Goal: Navigation & Orientation: Find specific page/section

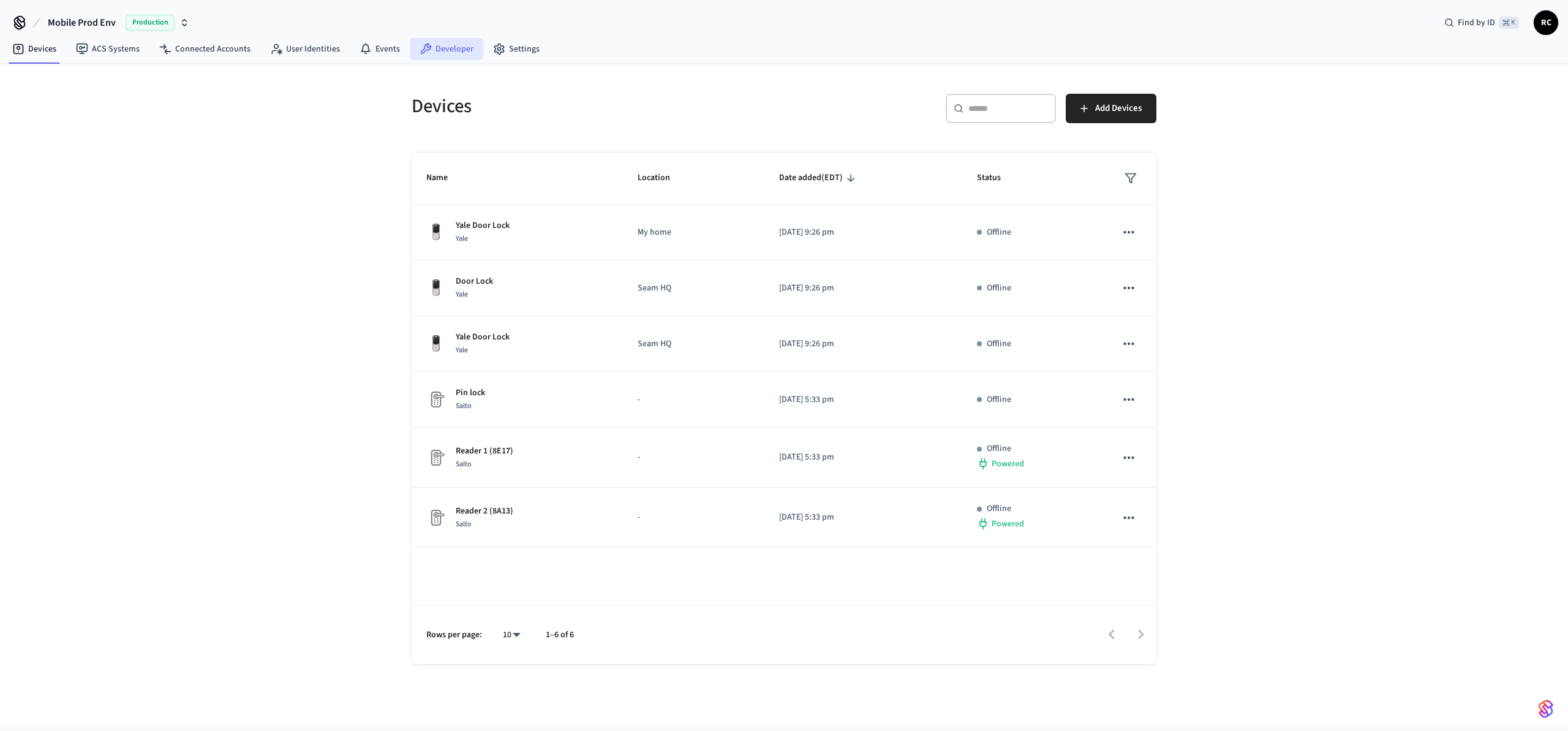
click at [462, 45] on link "Developer" at bounding box center [446, 49] width 74 height 22
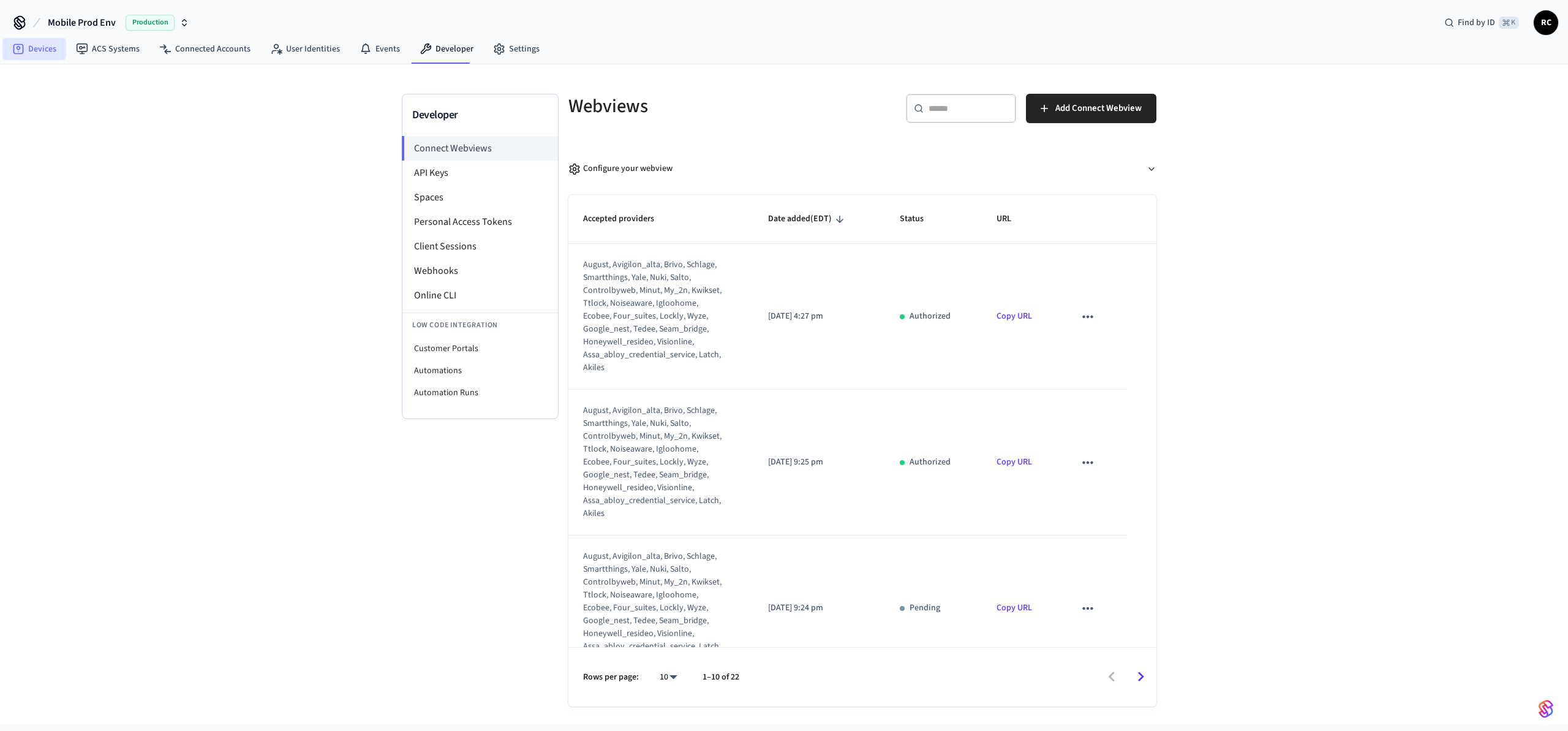
click at [39, 44] on link "Devices" at bounding box center [34, 49] width 64 height 22
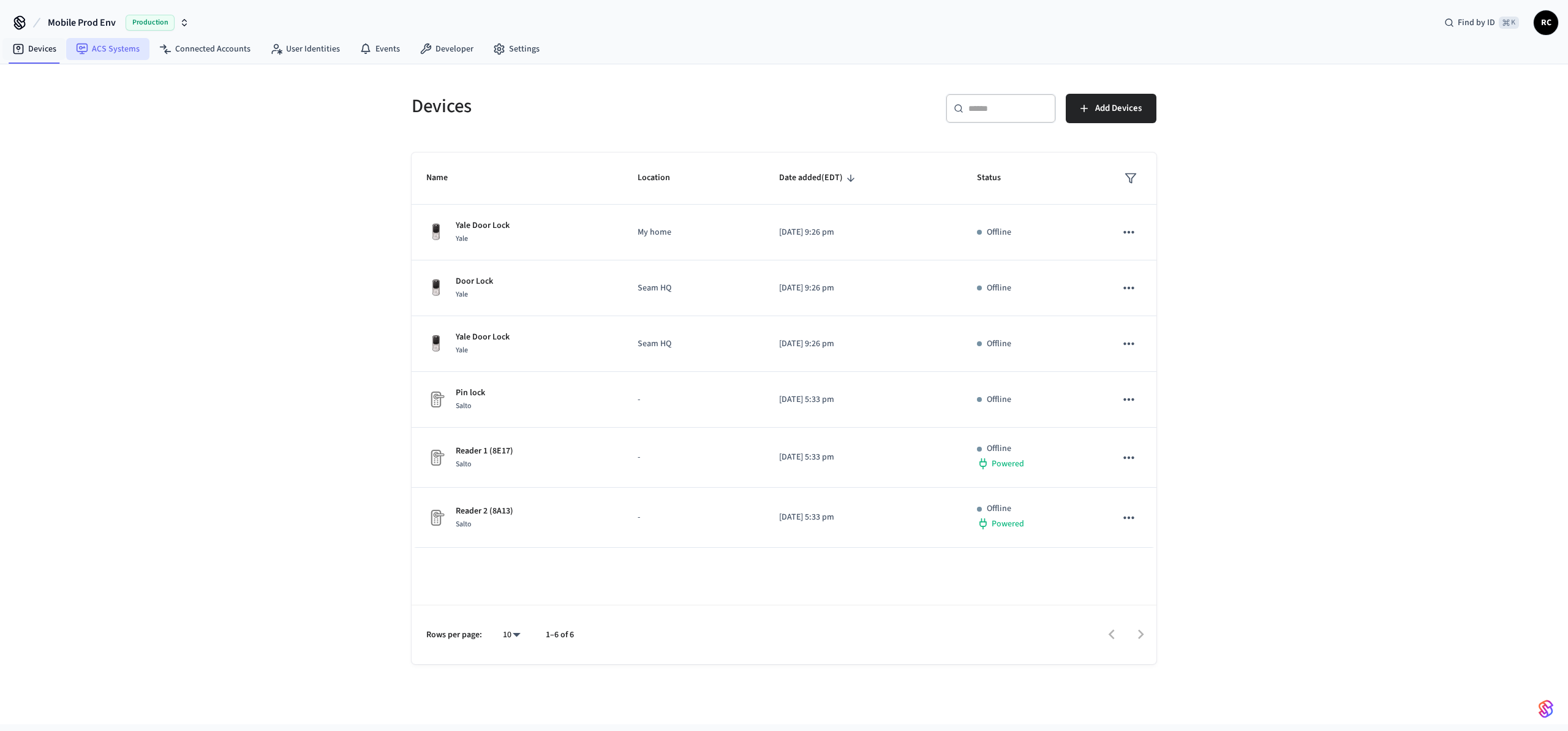
click at [115, 44] on link "ACS Systems" at bounding box center [107, 49] width 83 height 22
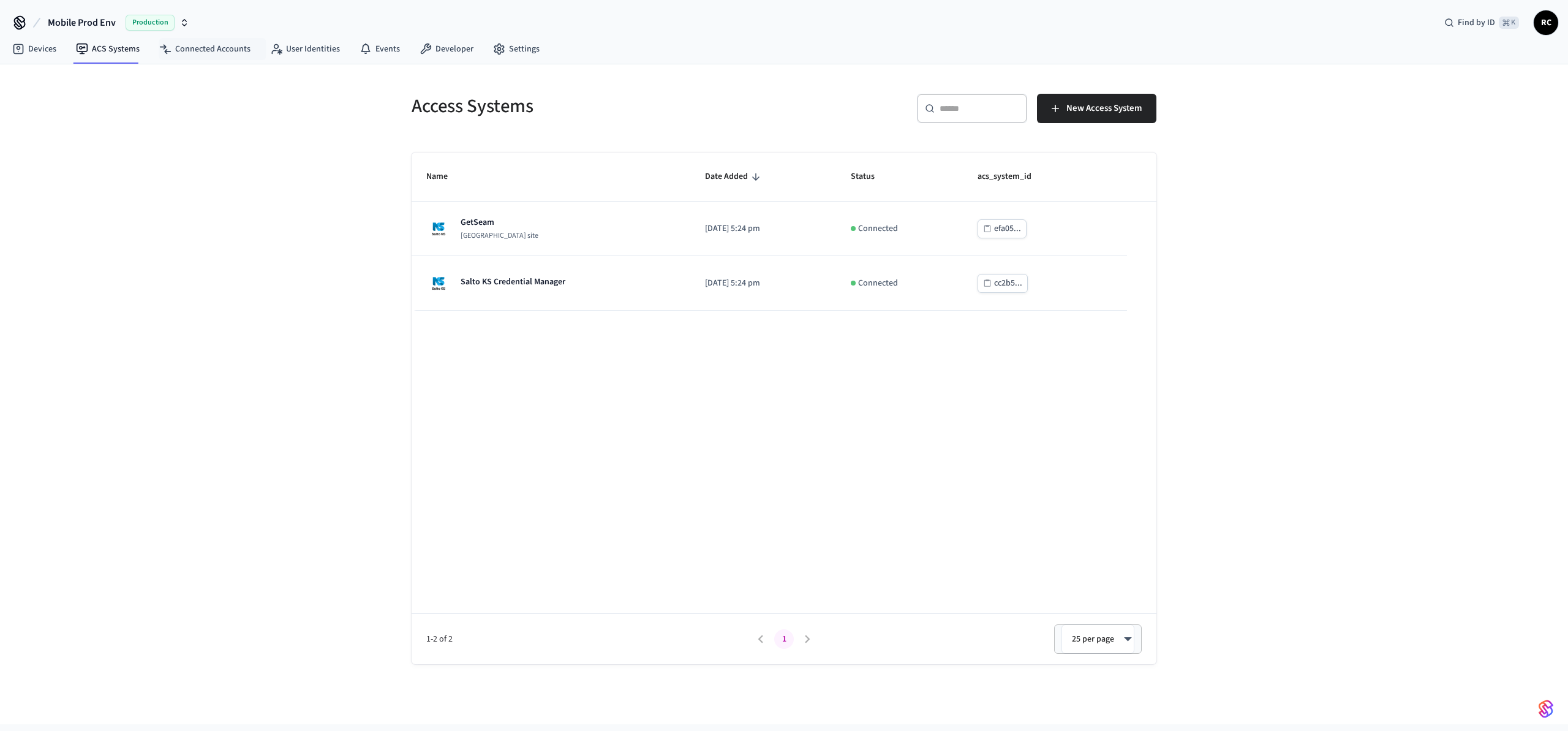
click at [64, 9] on div "Mobile Prod Env Production Find by ID ⌘ K RC" at bounding box center [784, 18] width 1568 height 36
click at [67, 19] on span "Mobile Prod Env" at bounding box center [82, 22] width 68 height 15
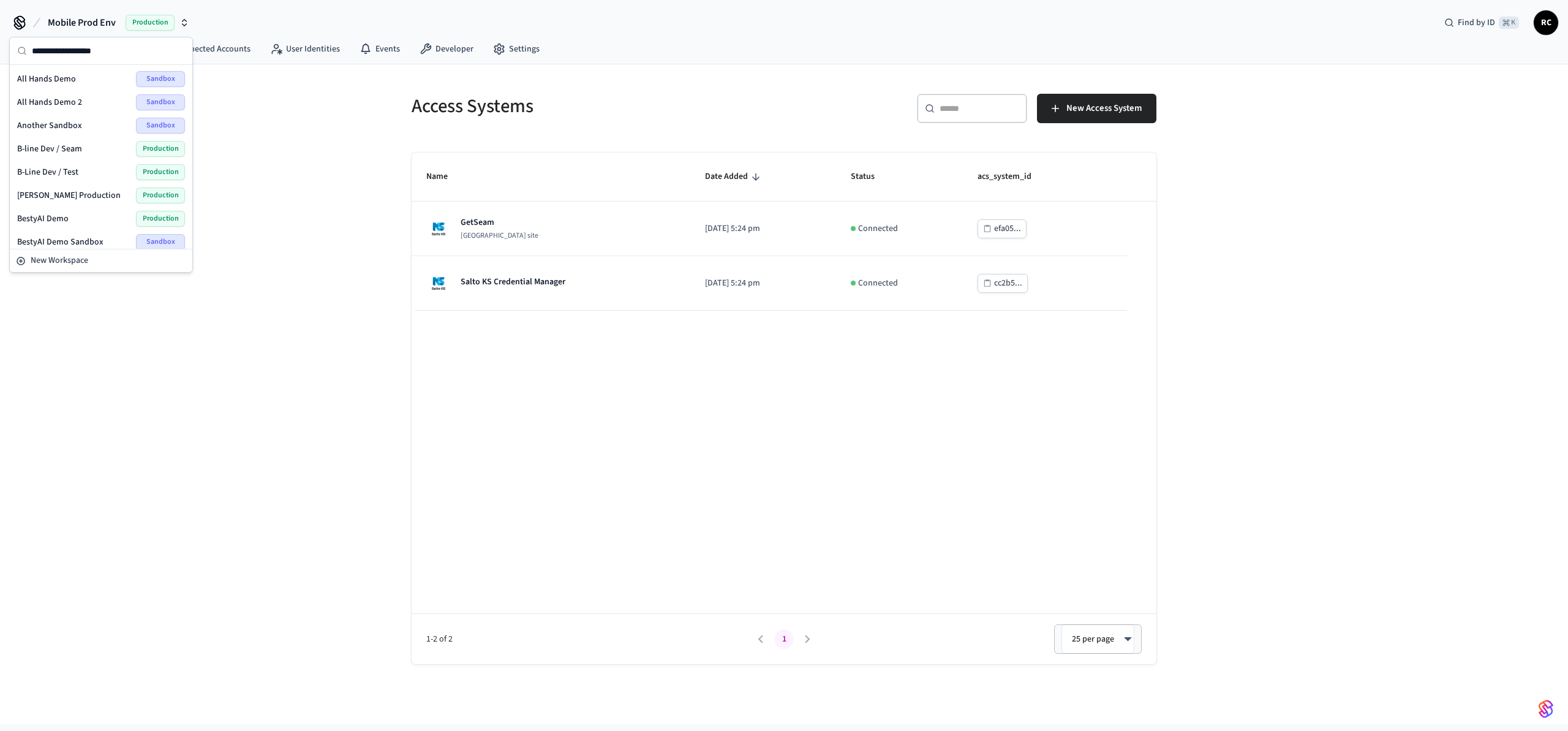
click at [67, 75] on span "All Hands Demo" at bounding box center [47, 79] width 59 height 12
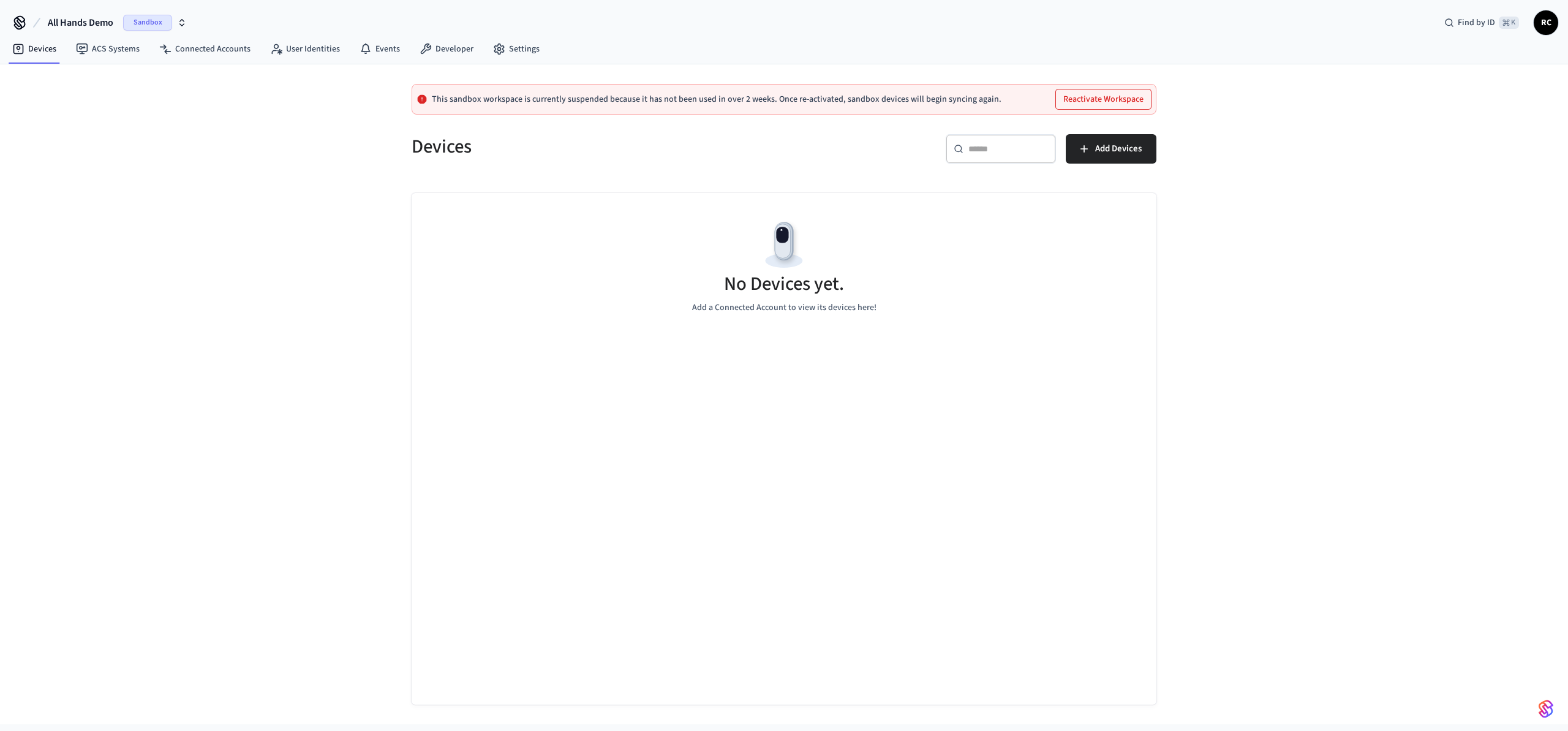
click at [123, 214] on div "This sandbox workspace is currently suspended because it has not been used in o…" at bounding box center [784, 394] width 1568 height 659
click at [80, 27] on span "All Hands Demo" at bounding box center [80, 22] width 65 height 15
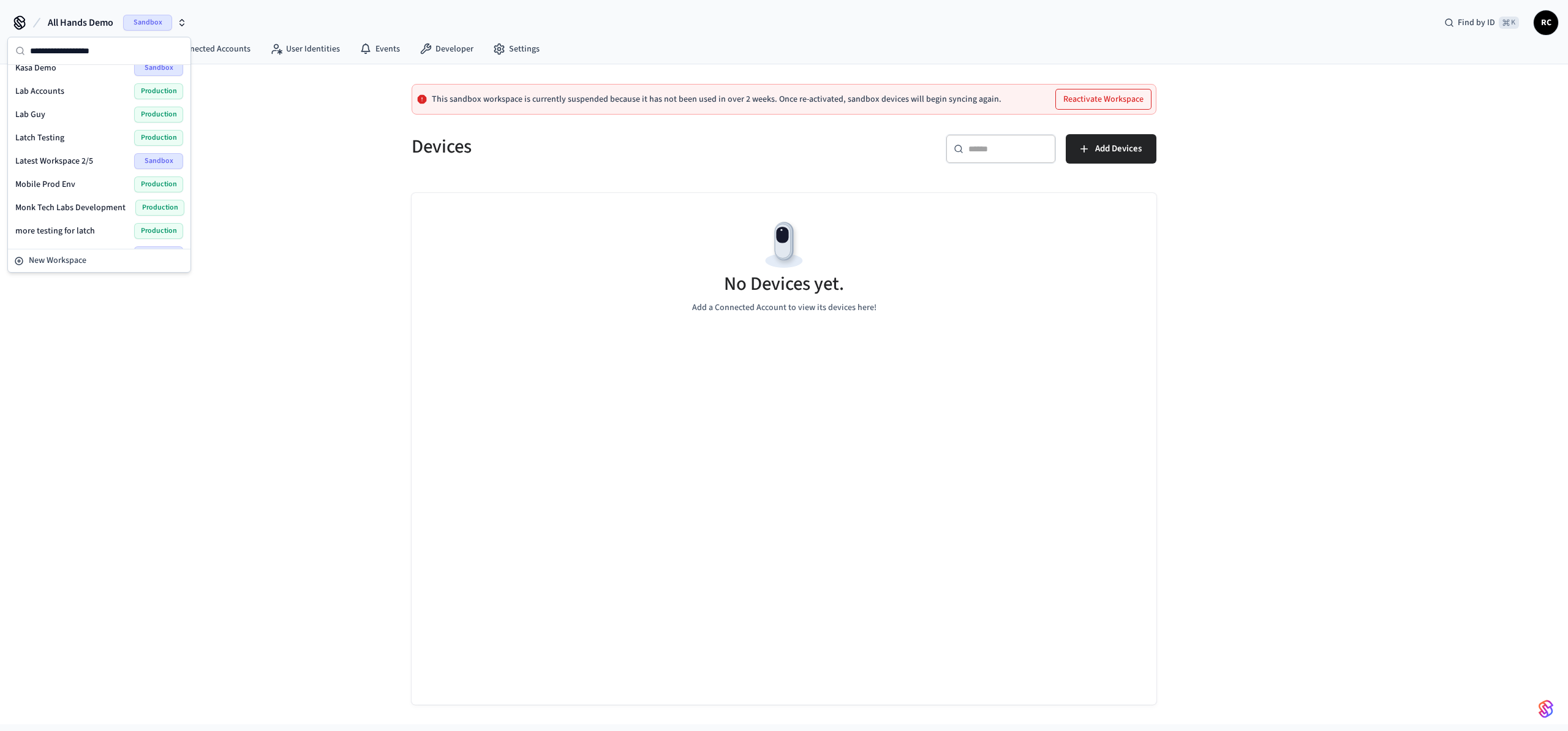
scroll to position [1613, 0]
click at [61, 232] on span "Wodify Example" at bounding box center [44, 234] width 59 height 12
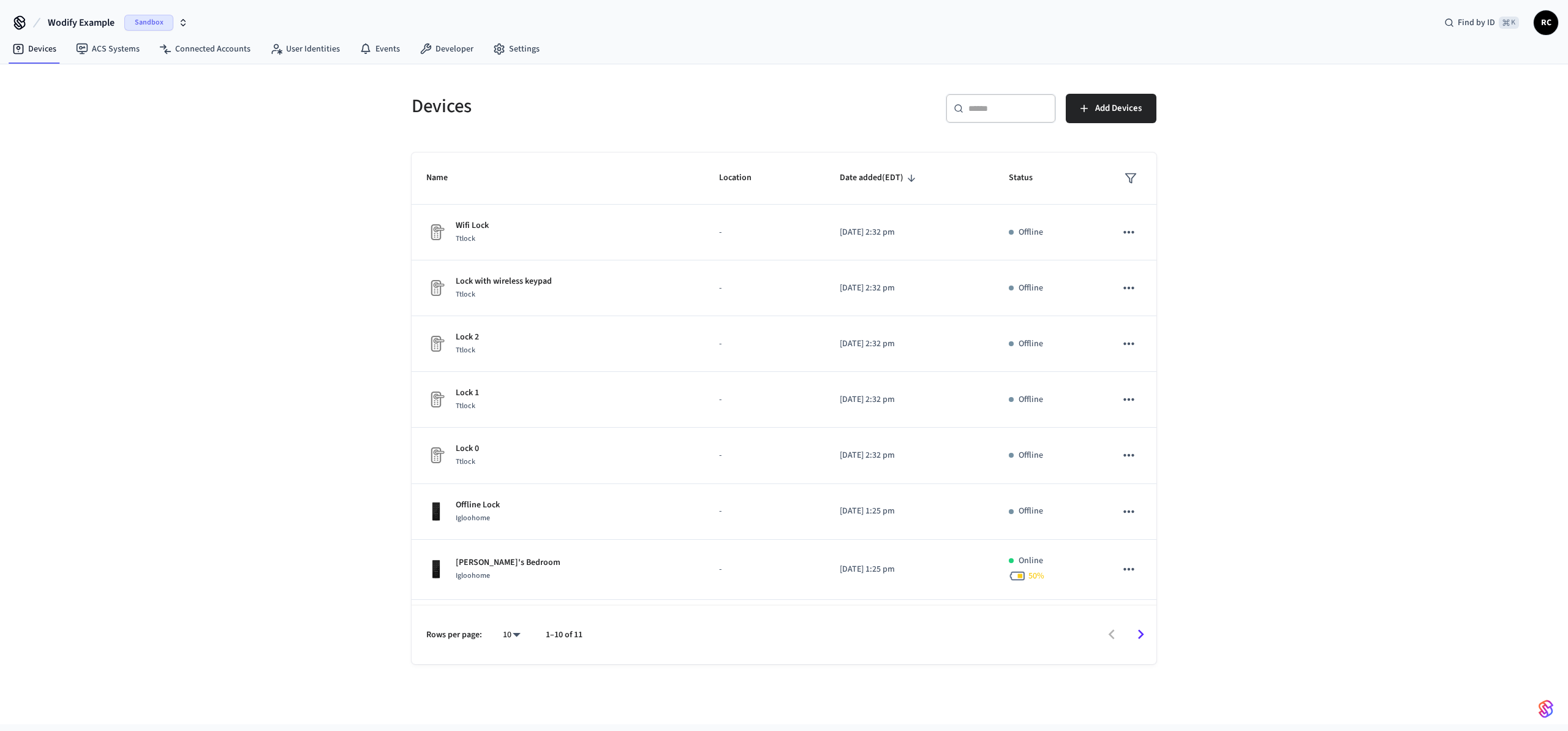
click at [1387, 149] on div "Devices ​ ​ Add Devices Name Location Date added (EDT) Status Wifi Lock Ttlock …" at bounding box center [784, 394] width 1568 height 659
click at [464, 51] on link "Developer" at bounding box center [446, 49] width 74 height 22
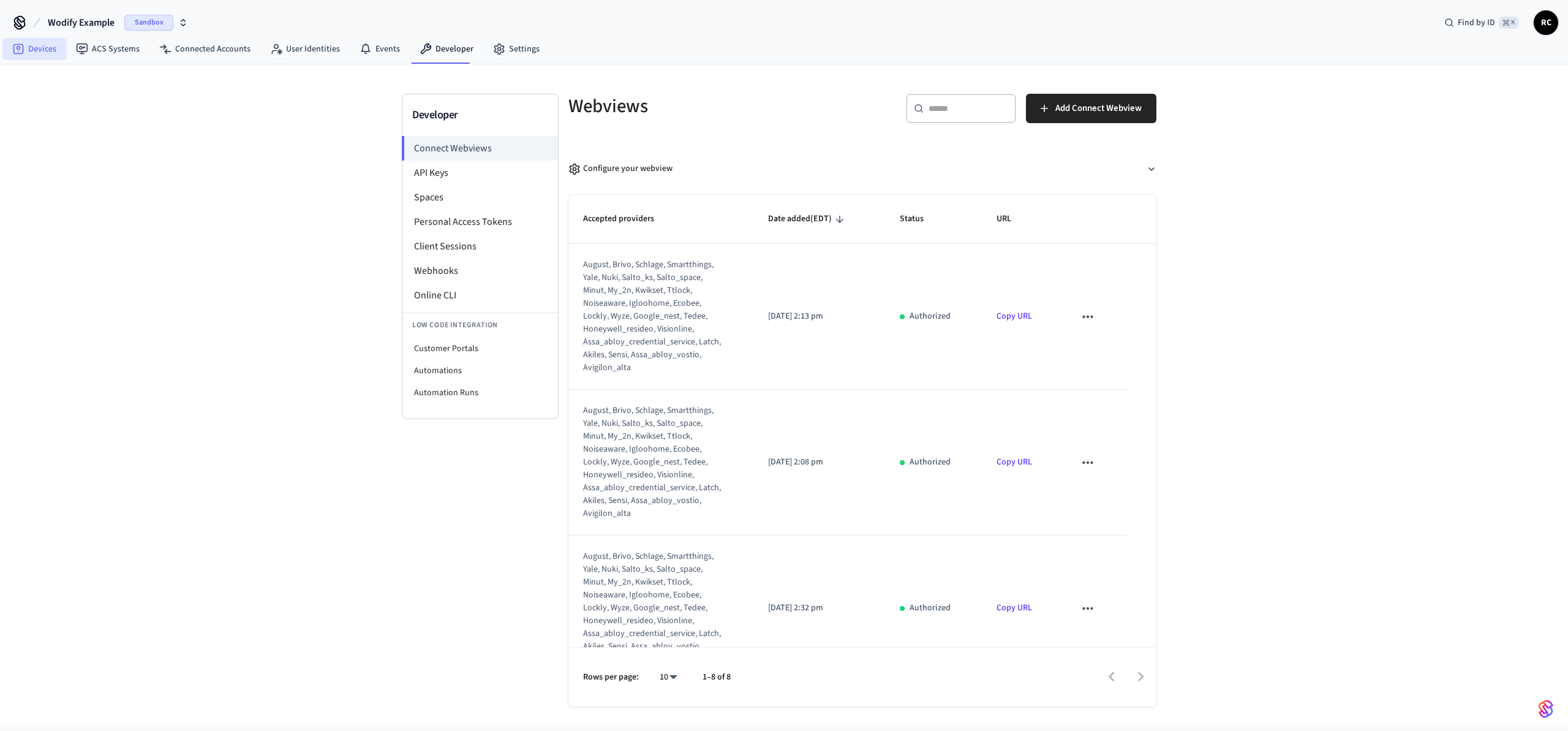
click at [44, 49] on link "Devices" at bounding box center [34, 49] width 64 height 22
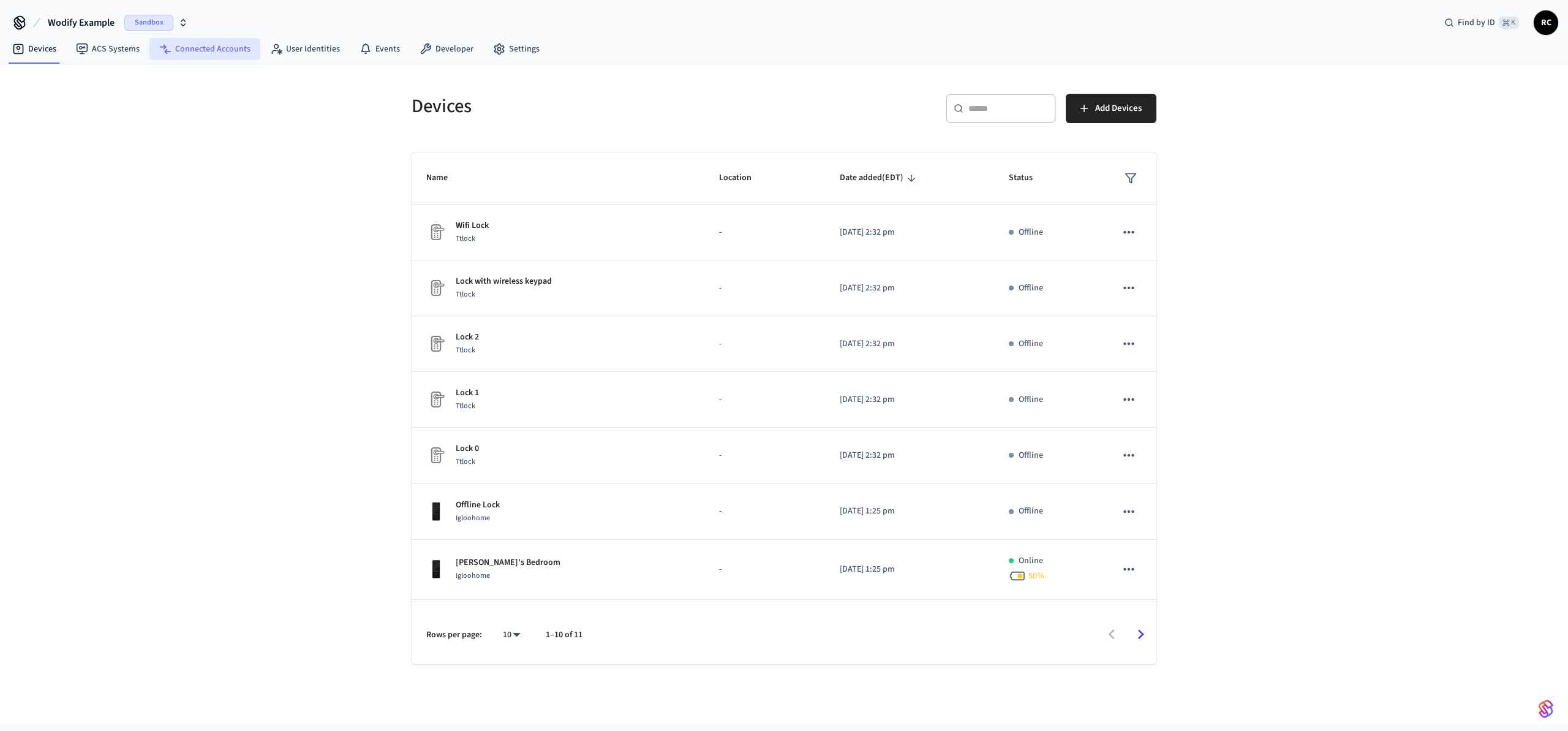
click at [166, 50] on icon at bounding box center [165, 49] width 12 height 12
